Goal: Find specific page/section: Find specific page/section

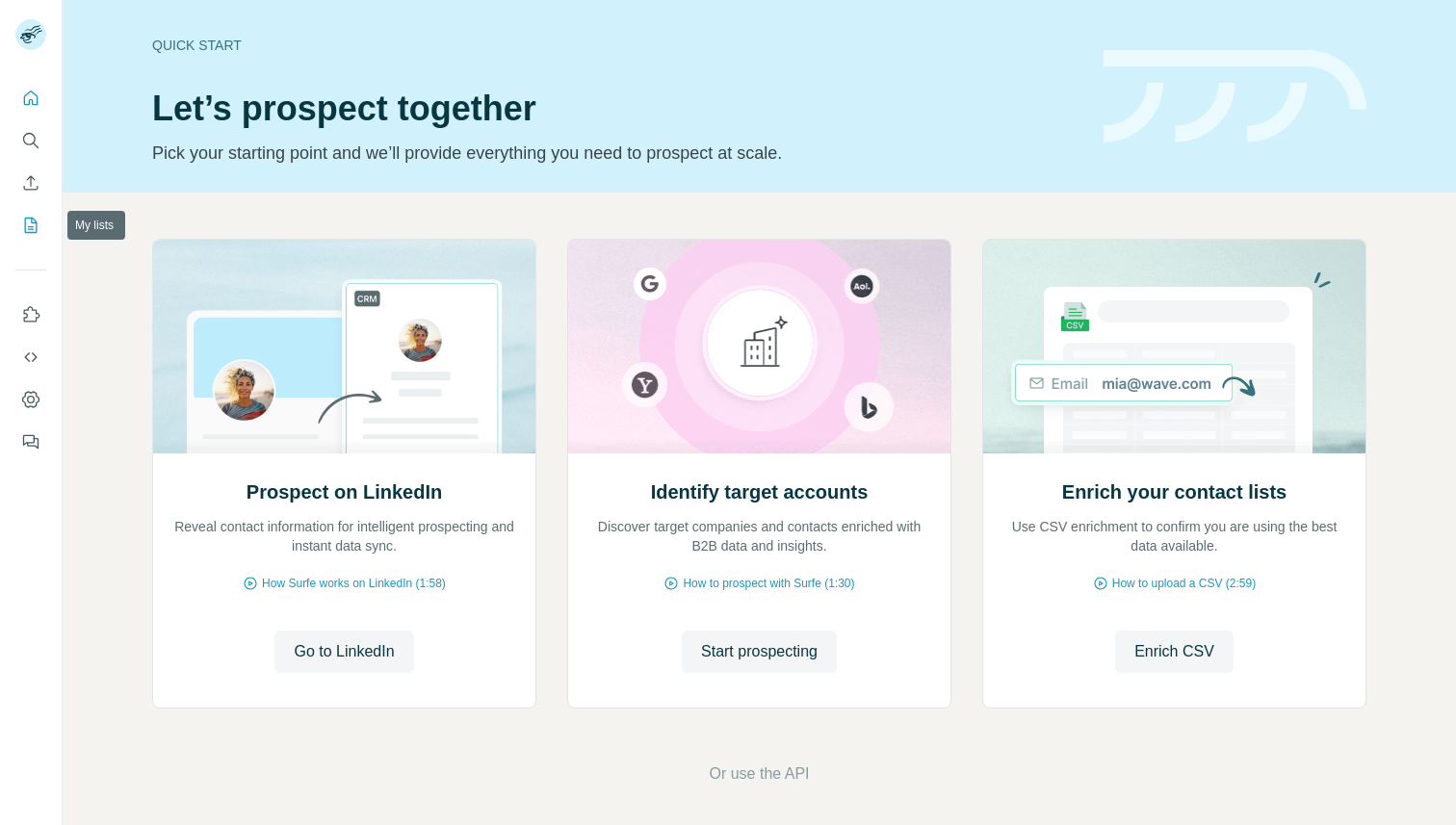
click at [24, 226] on icon "My lists" at bounding box center [31, 225] width 19 height 19
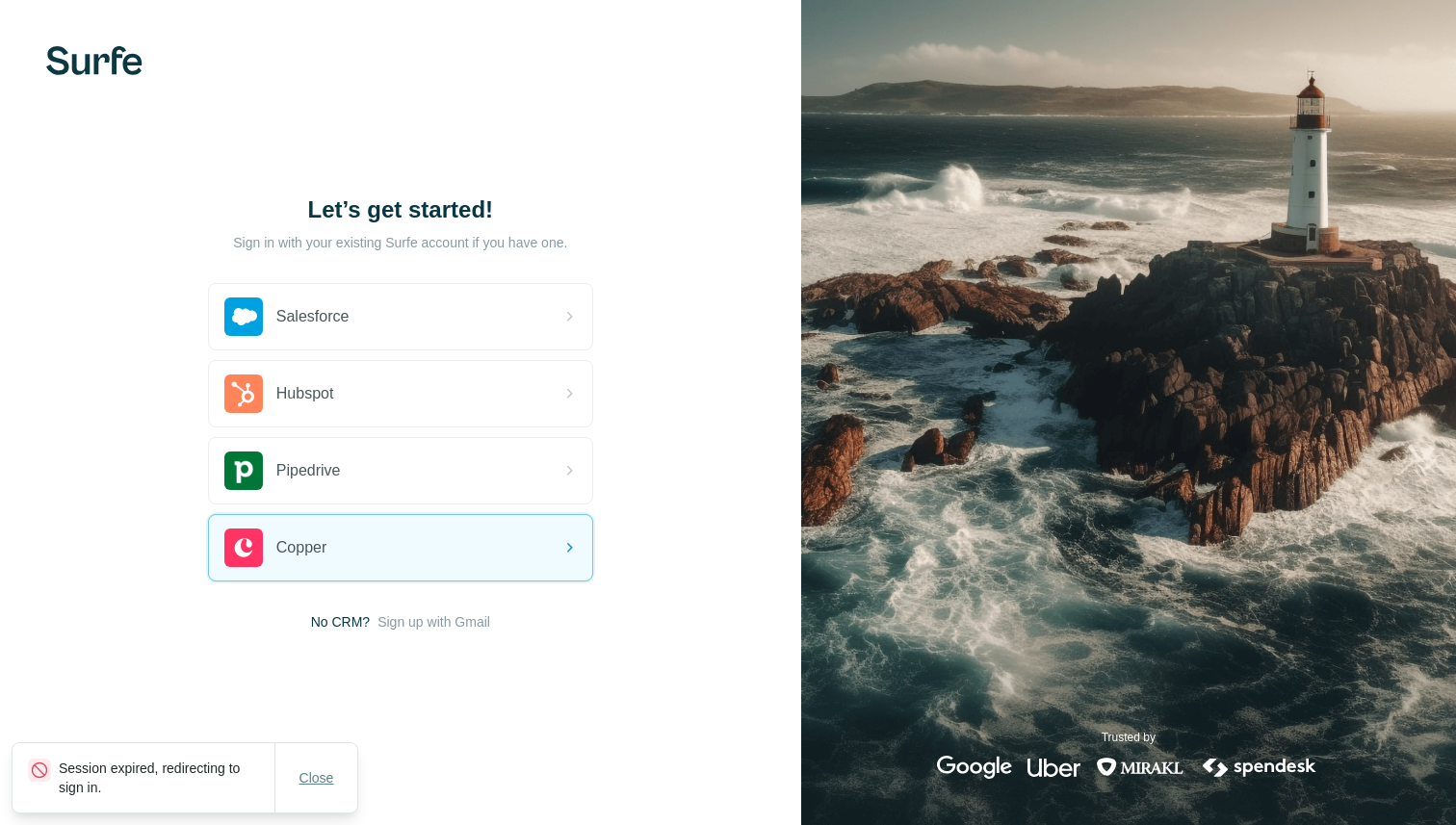
click at [322, 761] on button "Close" at bounding box center [316, 778] width 61 height 35
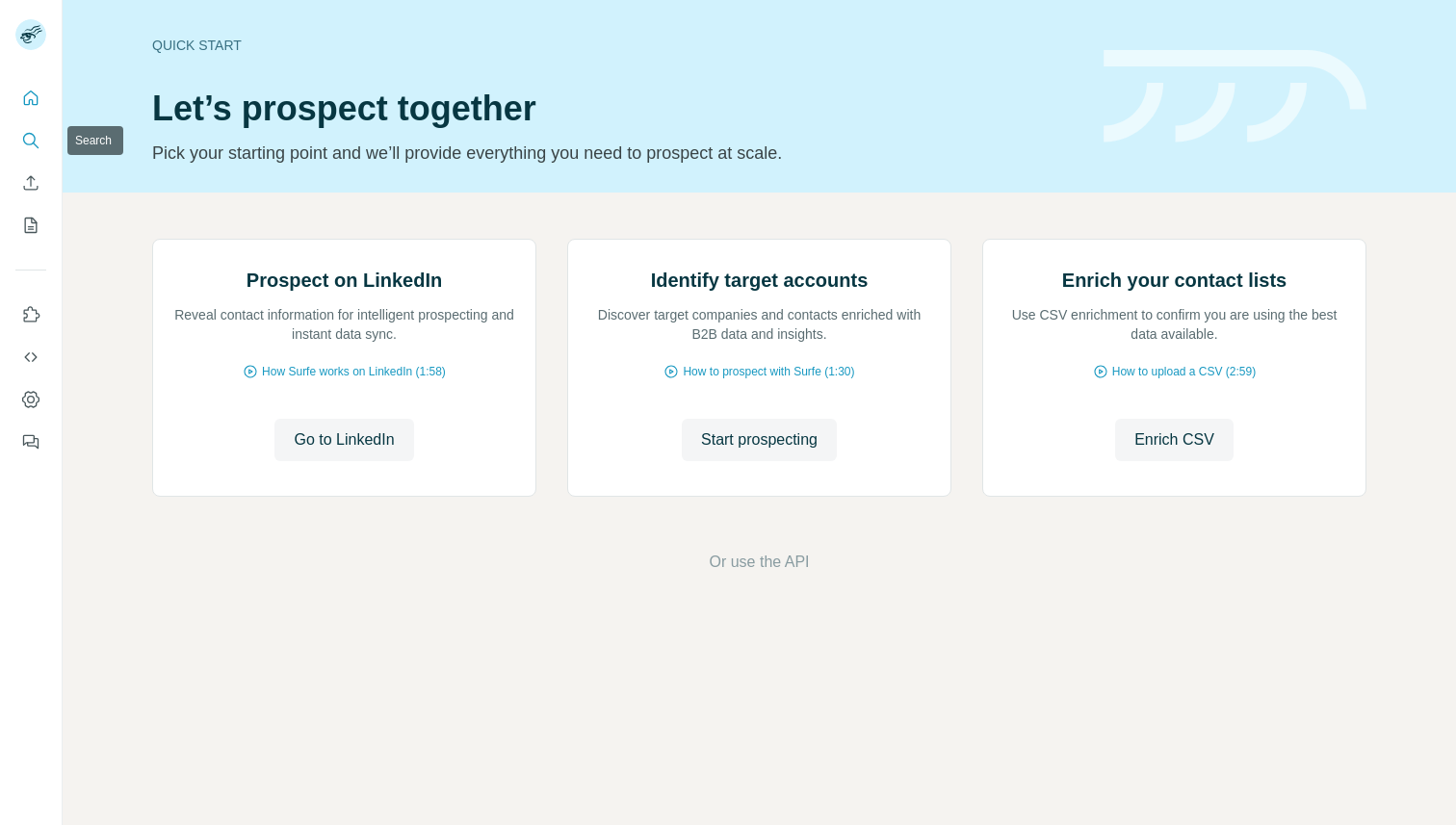
click at [33, 124] on button "Search" at bounding box center [31, 141] width 31 height 35
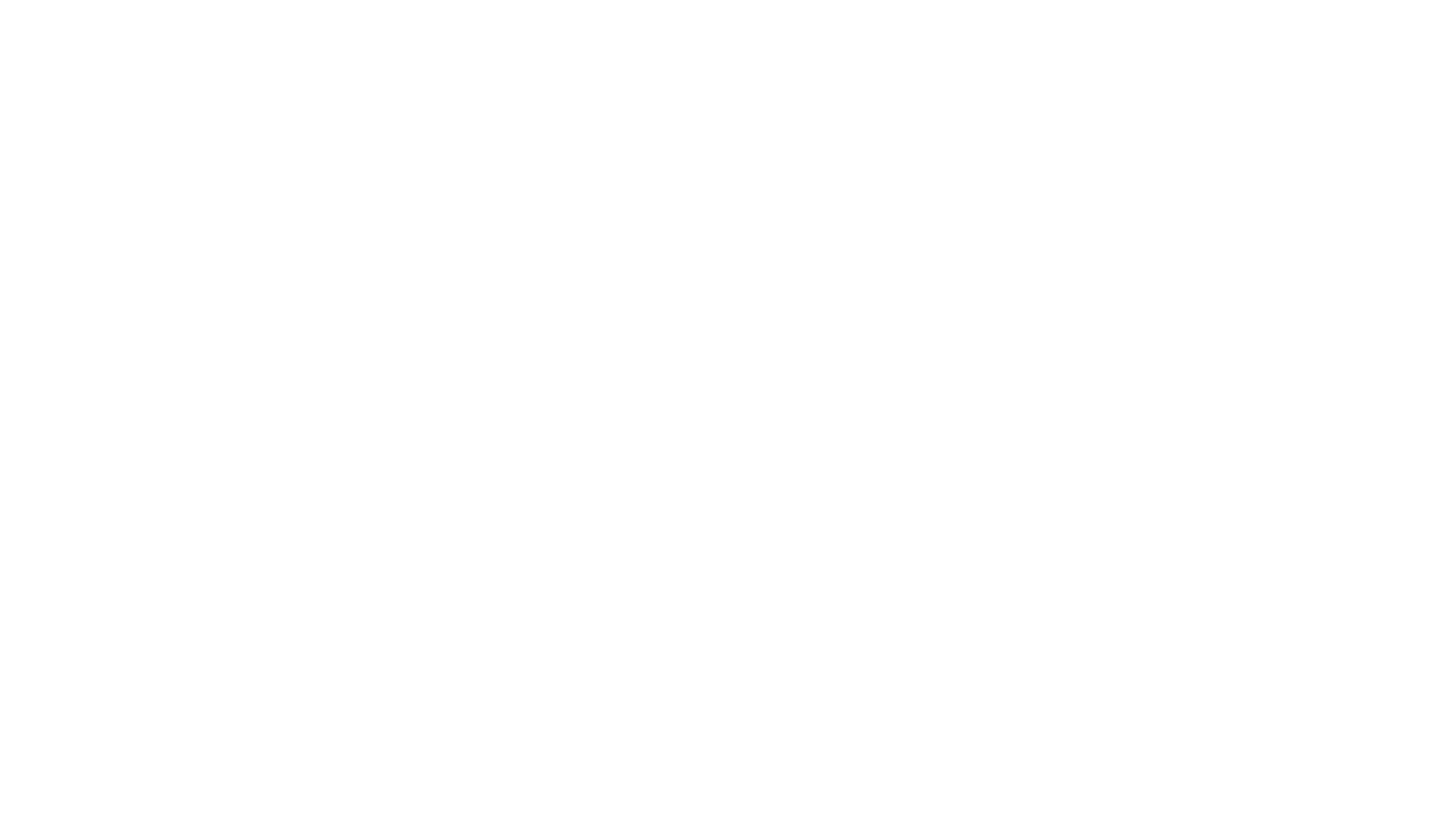
click at [24, 0] on html "Session expired, redirecting to sign in. Close" at bounding box center [728, 0] width 1456 height 0
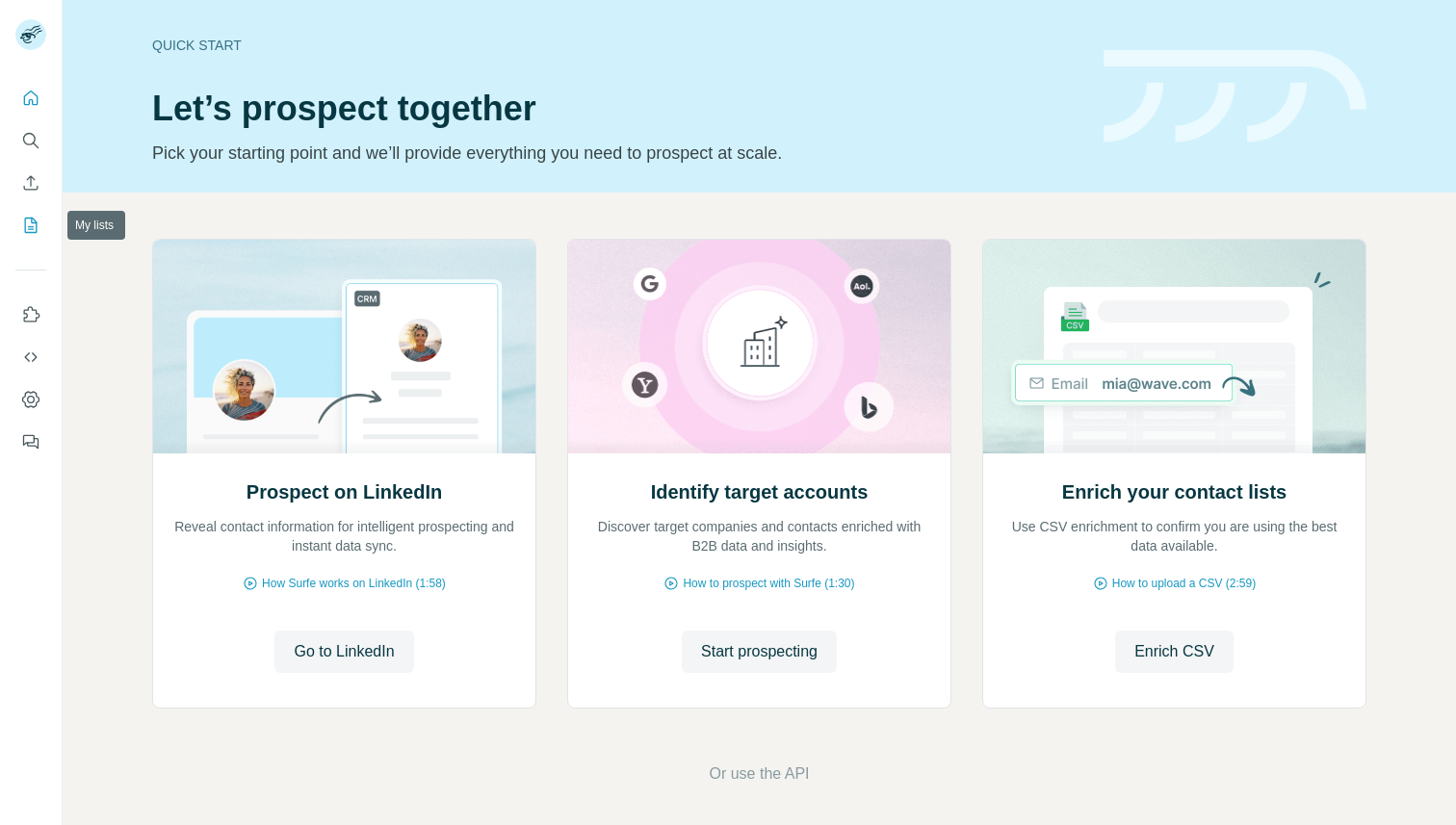
click at [32, 224] on icon "My lists" at bounding box center [31, 225] width 19 height 19
